Goal: Transaction & Acquisition: Book appointment/travel/reservation

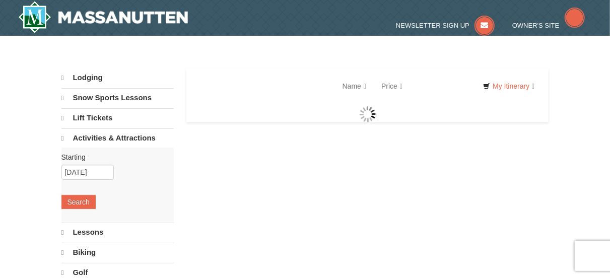
select select "9"
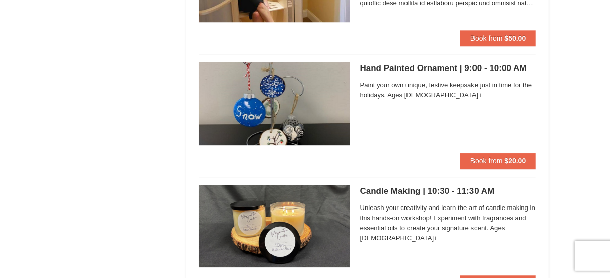
scroll to position [1410, 0]
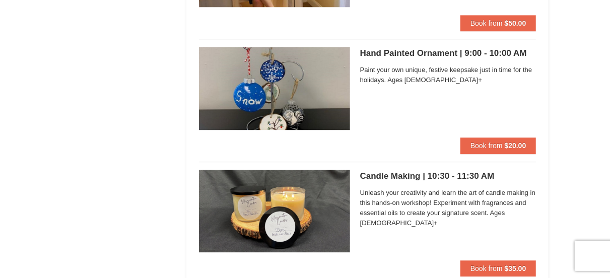
drag, startPoint x: 0, startPoint y: 131, endPoint x: 603, endPoint y: 109, distance: 603.1
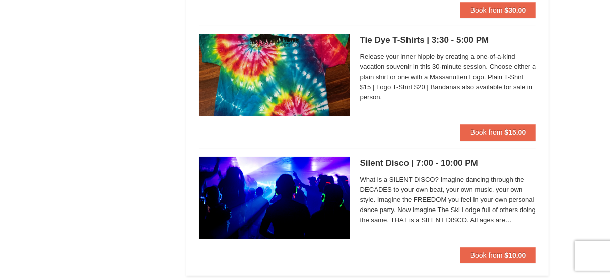
scroll to position [1964, 0]
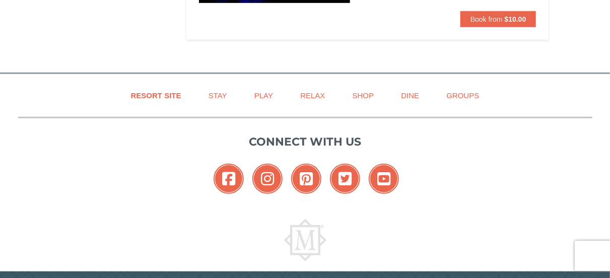
scroll to position [2165, 0]
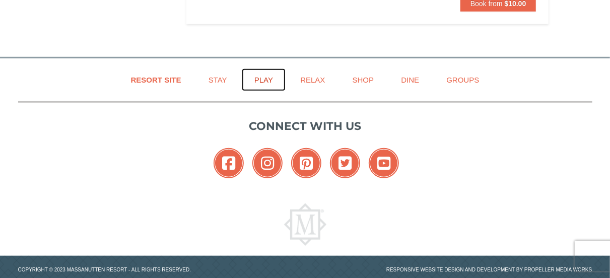
click at [261, 75] on link "Play" at bounding box center [264, 79] width 44 height 23
